Goal: Navigation & Orientation: Find specific page/section

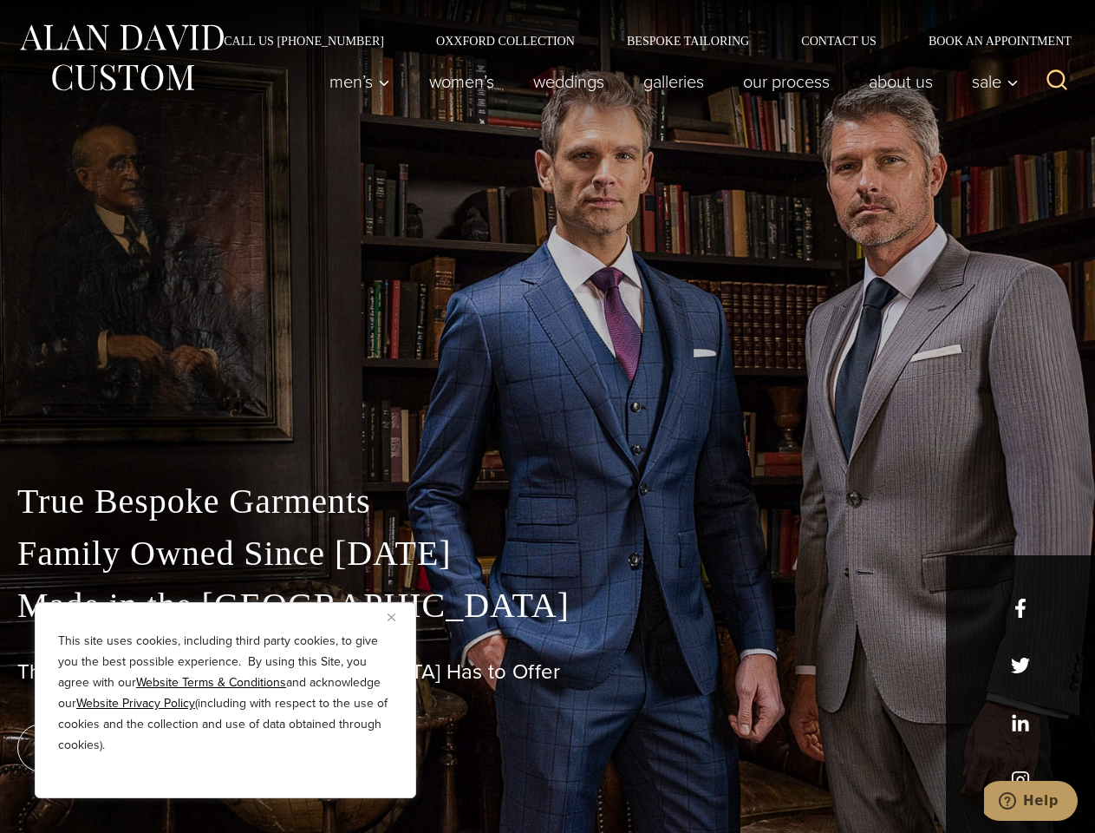
click at [547, 416] on div "True Bespoke Garments Family Owned Since [DATE] Made in [GEOGRAPHIC_DATA] The B…" at bounding box center [547, 611] width 1095 height 444
click at [398, 617] on button "Close" at bounding box center [398, 616] width 21 height 21
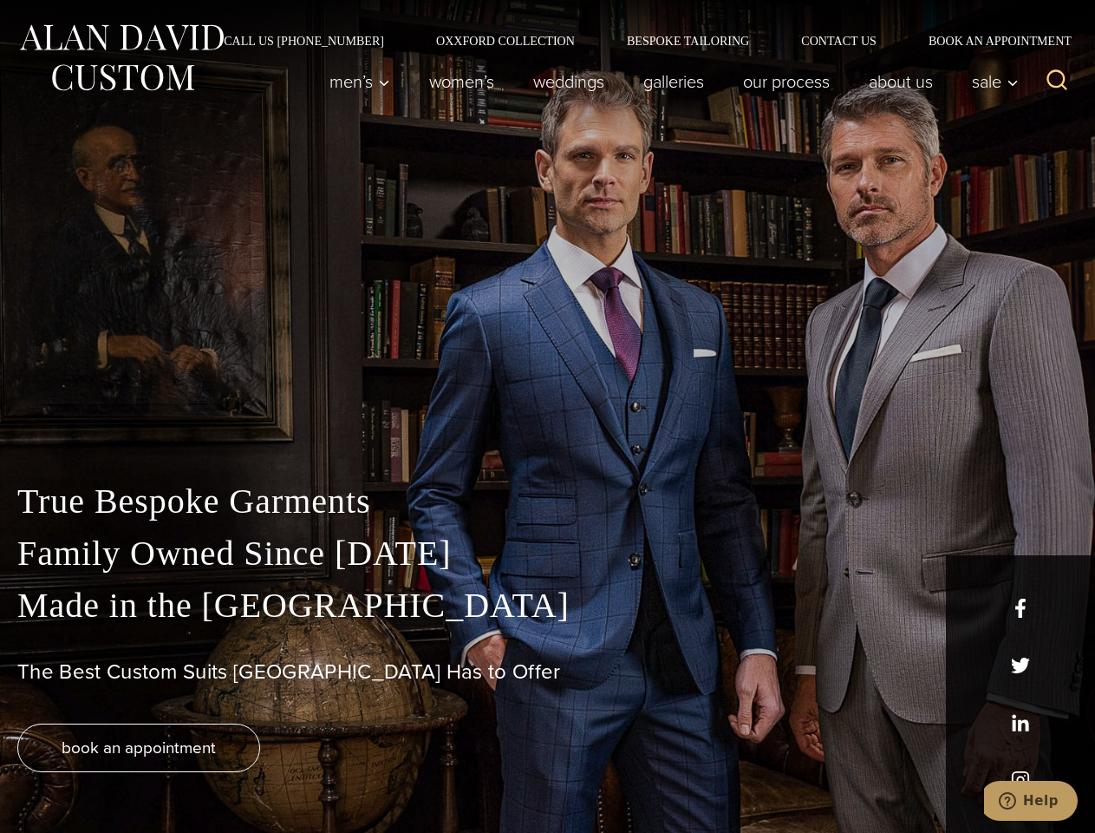
click at [226, 775] on div "True Bespoke Garments Family Owned Since [DATE] Made in [GEOGRAPHIC_DATA] The B…" at bounding box center [547, 653] width 1095 height 357
click at [1057, 82] on icon "Search" at bounding box center [1057, 80] width 25 height 25
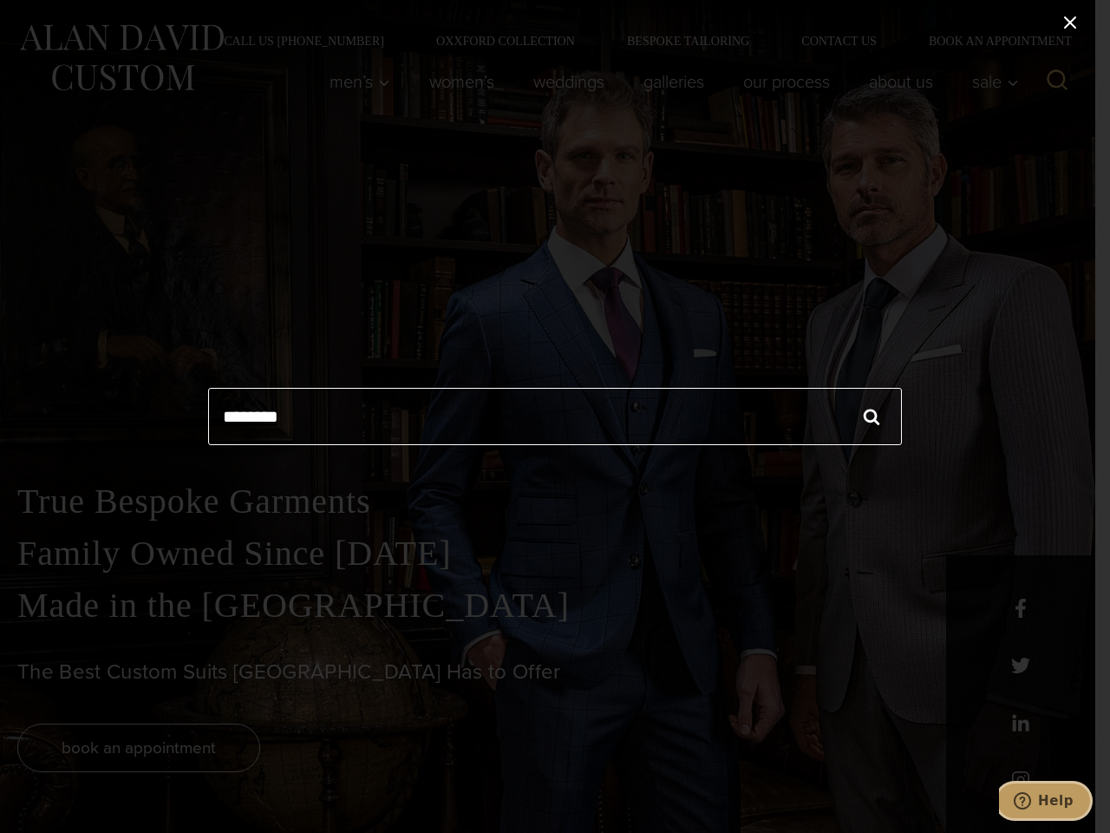
click at [1031, 801] on icon "Help" at bounding box center [1022, 800] width 17 height 17
